Goal: Task Accomplishment & Management: Complete application form

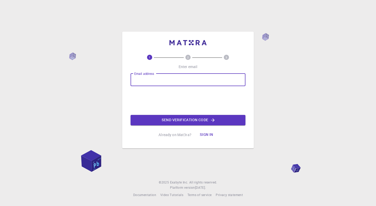
type input "[EMAIL_ADDRESS][DOMAIN_NAME]"
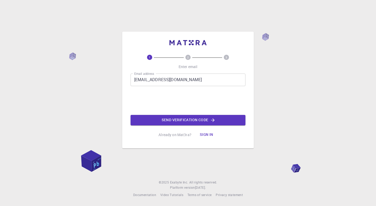
click at [171, 122] on button "Send verification code" at bounding box center [188, 120] width 115 height 10
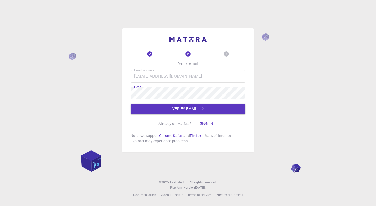
click at [177, 106] on button "Verify email" at bounding box center [188, 109] width 115 height 10
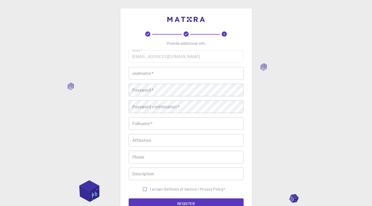
click at [186, 71] on input "username   *" at bounding box center [186, 73] width 115 height 13
click at [165, 72] on input "username   *" at bounding box center [186, 73] width 115 height 13
click at [194, 76] on input "username   *" at bounding box center [186, 73] width 115 height 13
type input "tun hoc hoa"
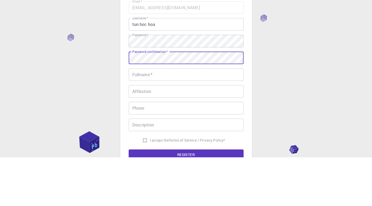
click at [185, 127] on input "Fullname   *" at bounding box center [186, 123] width 115 height 13
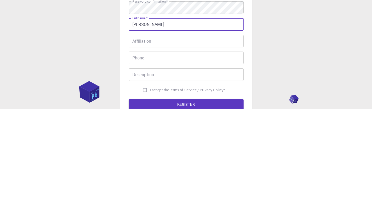
scroll to position [4, 0]
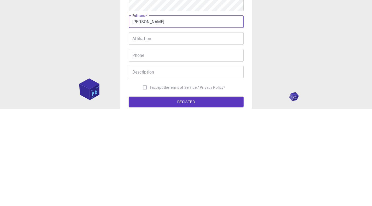
type input "[PERSON_NAME]"
click at [143, 186] on input "I accept the Terms of Service / Privacy Policy *" at bounding box center [145, 185] width 10 height 10
checkbox input "true"
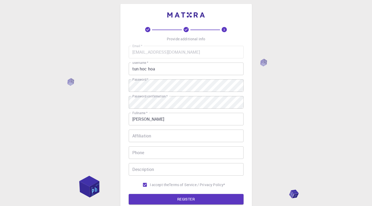
click at [198, 198] on button "REGISTER" at bounding box center [186, 199] width 115 height 10
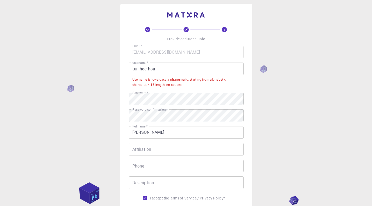
click at [186, 69] on input "tun hoc hoa" at bounding box center [186, 68] width 115 height 13
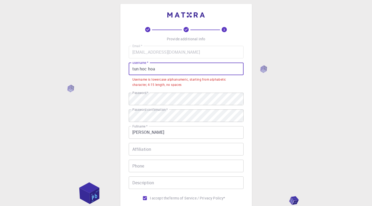
click at [163, 70] on input "tun hoc hoa" at bounding box center [186, 68] width 115 height 13
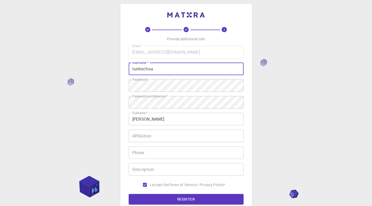
type input "tunhochoa"
click at [277, 76] on div "3 Provide additional info Email   * [EMAIL_ADDRESS][DOMAIN_NAME] Email   * user…" at bounding box center [186, 129] width 372 height 266
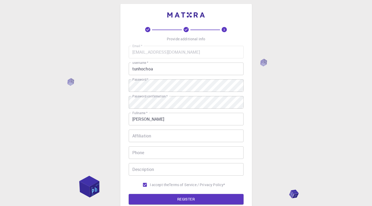
click at [186, 199] on button "REGISTER" at bounding box center [186, 199] width 115 height 10
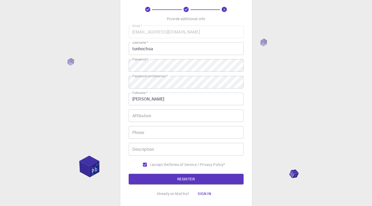
scroll to position [28, 0]
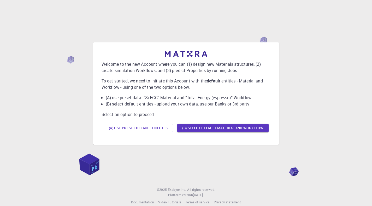
click at [238, 128] on button "(B) Select default material and workflow" at bounding box center [222, 128] width 91 height 8
click at [155, 127] on button "(A) Use preset default entities" at bounding box center [139, 128] width 70 height 8
